Goal: Task Accomplishment & Management: Use online tool/utility

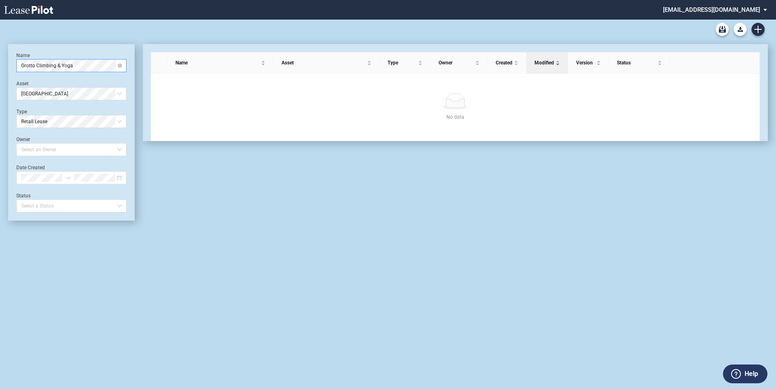
click at [76, 64] on span "Grotto Climbing & Yoga" at bounding box center [71, 66] width 100 height 12
click at [58, 80] on div "Fruit N Boba Tea" at bounding box center [71, 82] width 97 height 8
click at [58, 98] on span "[GEOGRAPHIC_DATA]" at bounding box center [71, 94] width 100 height 12
click at [42, 111] on div "[GEOGRAPHIC_DATA]" at bounding box center [71, 110] width 97 height 8
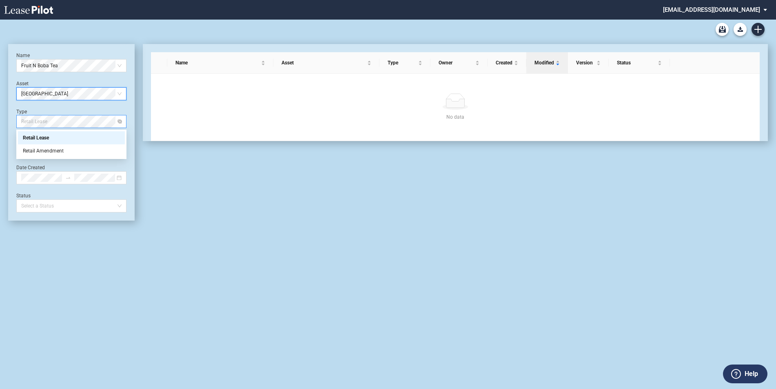
click at [49, 123] on span "Retail Lease" at bounding box center [71, 121] width 100 height 12
click at [50, 152] on div "Retail Amendment" at bounding box center [71, 151] width 97 height 8
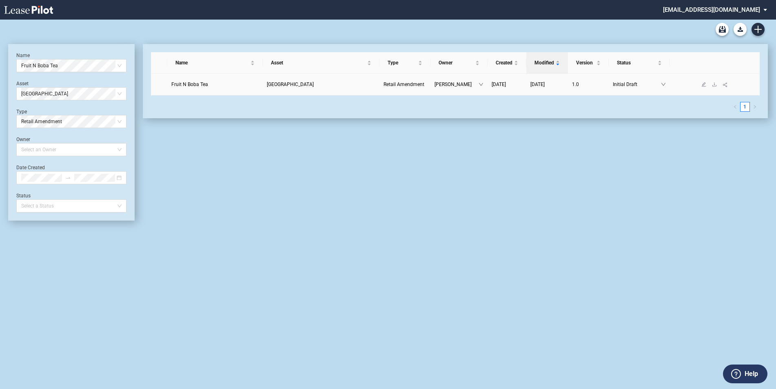
click at [393, 84] on span "Retail Amendment" at bounding box center [404, 85] width 41 height 6
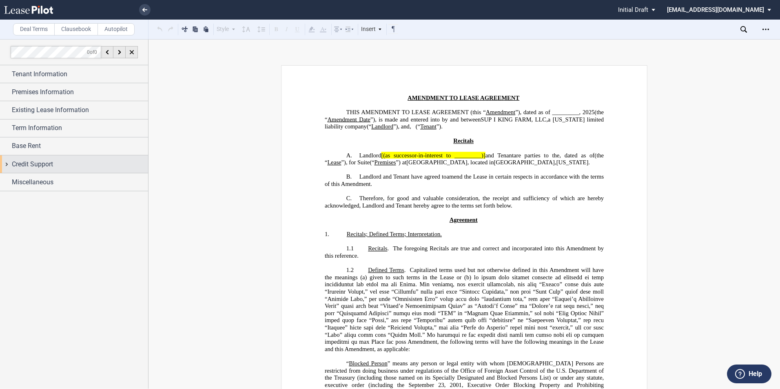
click at [41, 169] on span "Credit Support" at bounding box center [32, 165] width 41 height 10
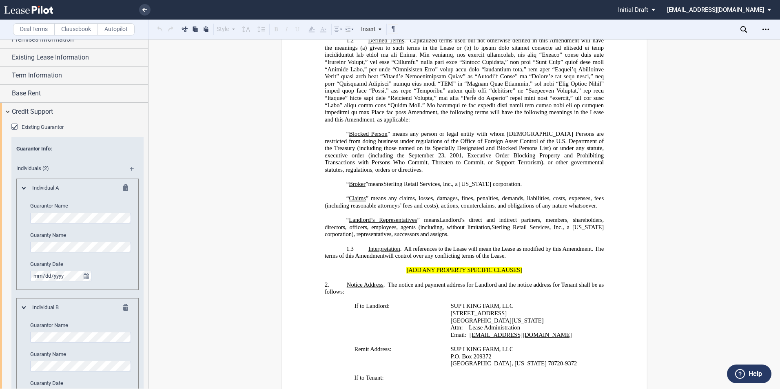
scroll to position [131, 0]
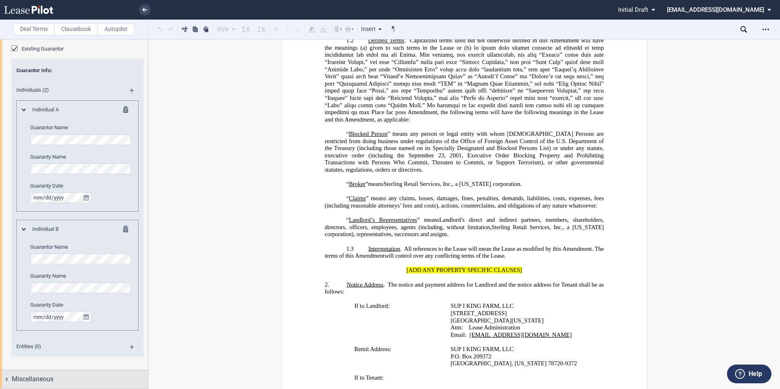
click at [51, 383] on span "Miscellaneous" at bounding box center [33, 380] width 42 height 10
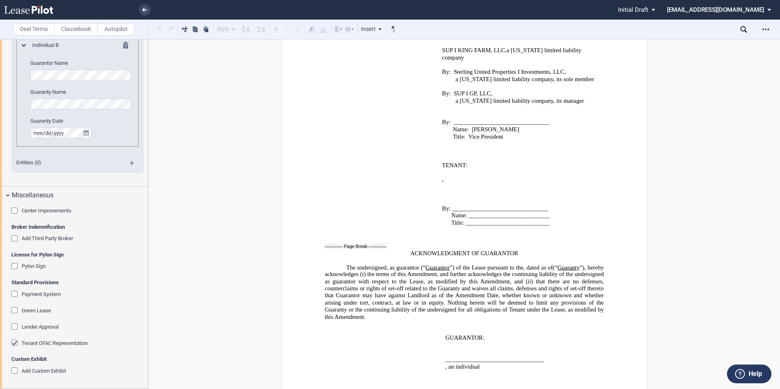
scroll to position [1327, 0]
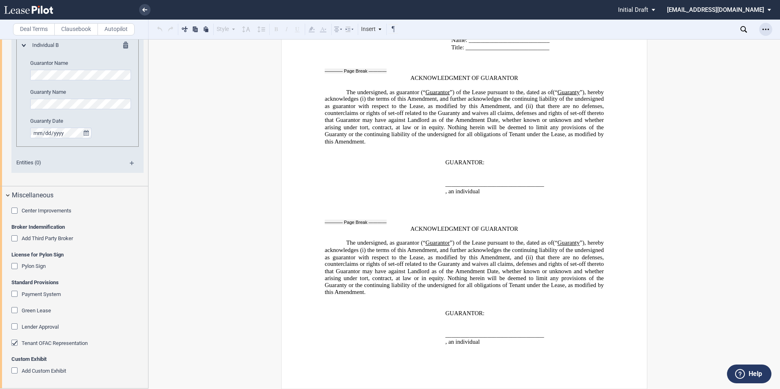
click at [765, 28] on icon "Open Lease options menu" at bounding box center [766, 29] width 7 height 7
click at [694, 43] on div "Download" at bounding box center [719, 43] width 100 height 7
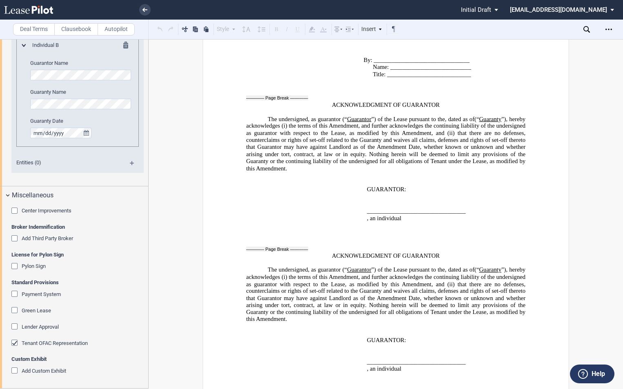
scroll to position [1286, 0]
